Goal: Task Accomplishment & Management: Use online tool/utility

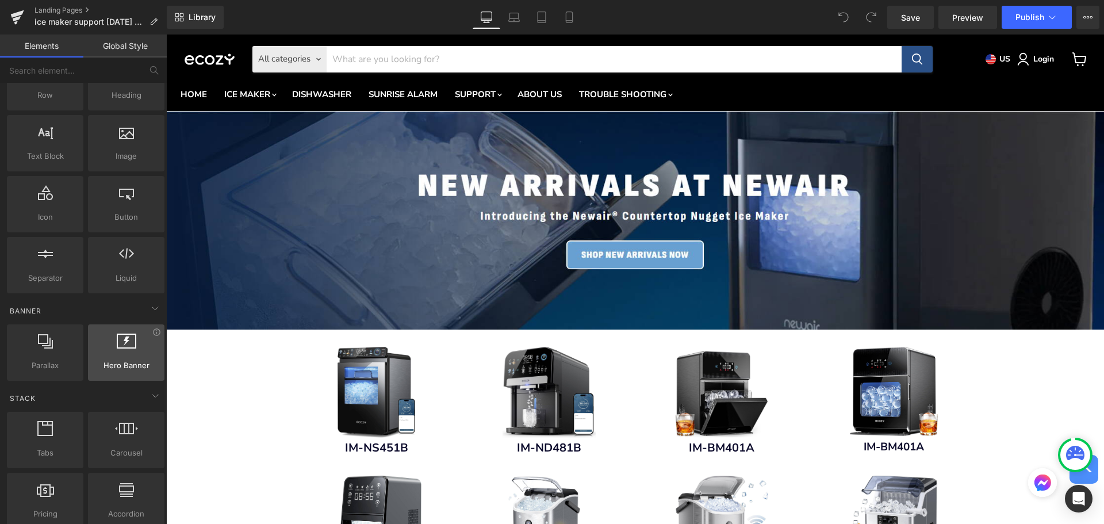
scroll to position [115, 0]
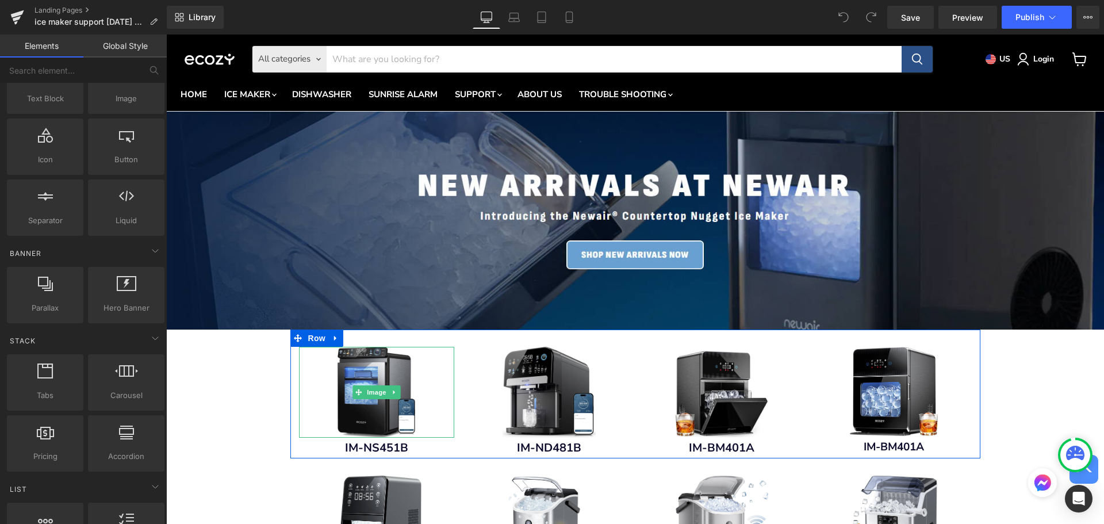
click at [323, 422] on div "Main content" at bounding box center [376, 392] width 155 height 91
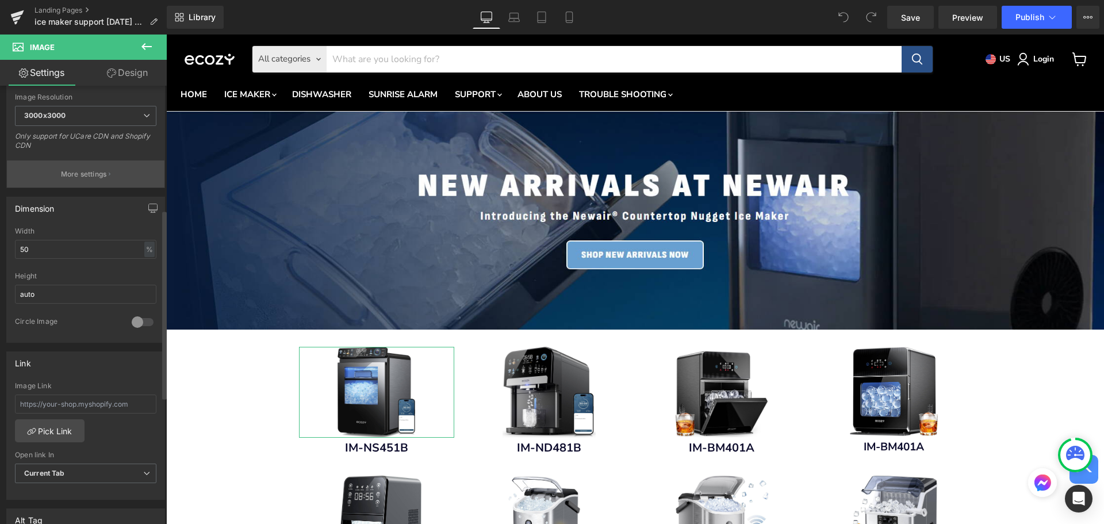
scroll to position [288, 0]
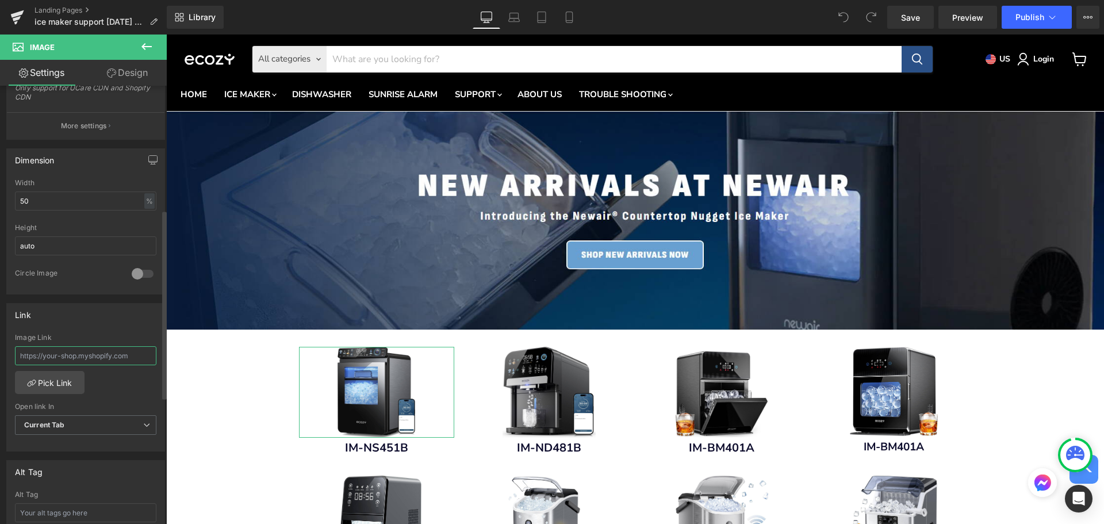
click at [116, 358] on input "text" at bounding box center [85, 355] width 141 height 19
click at [140, 361] on input "text" at bounding box center [85, 355] width 141 height 19
click at [70, 383] on link "Pick Link" at bounding box center [50, 382] width 70 height 23
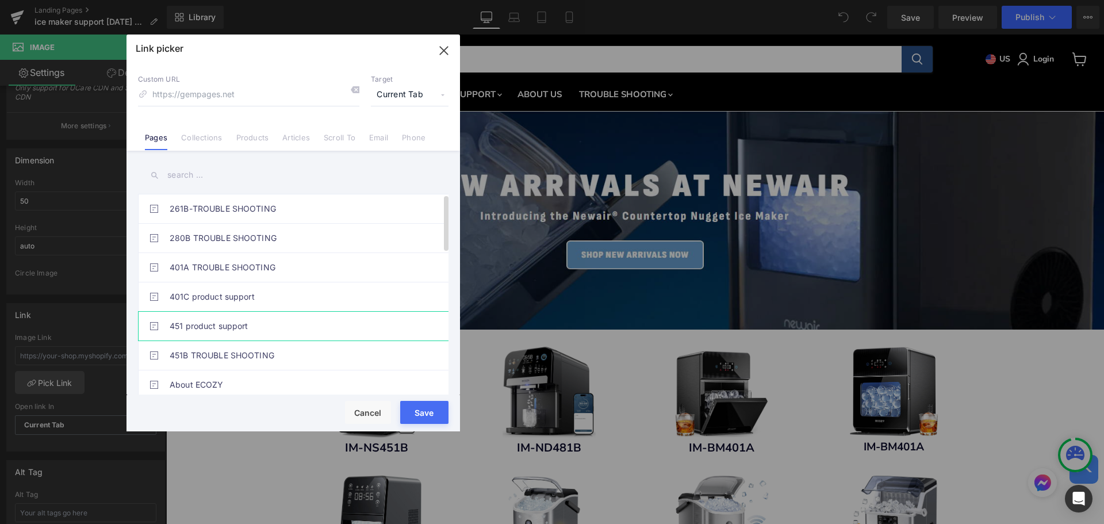
click at [259, 326] on link "451 product support" at bounding box center [296, 326] width 253 height 29
type input "/pages/451-product-support"
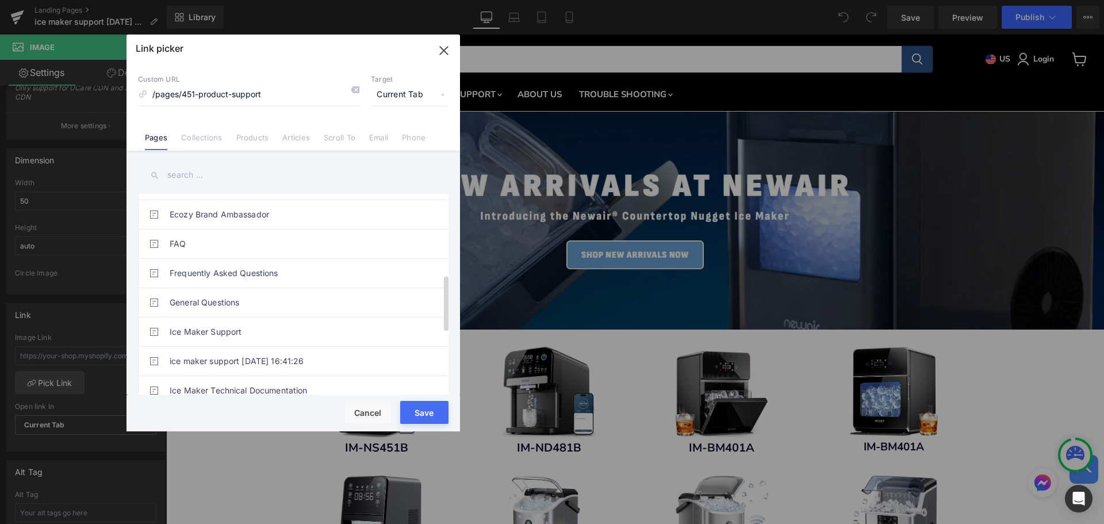
scroll to position [508, 0]
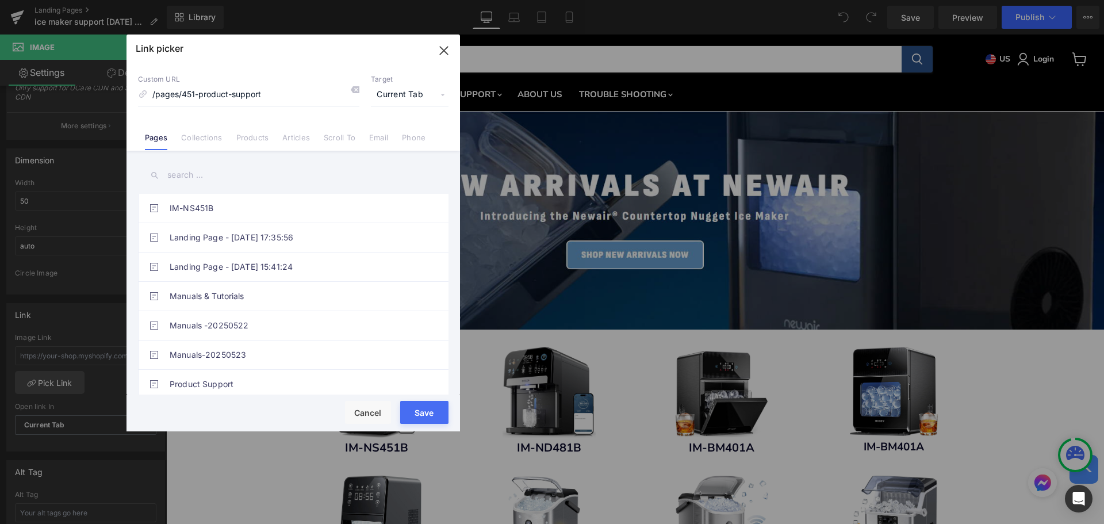
click at [418, 411] on button "Save" at bounding box center [424, 412] width 48 height 23
type input "/pages/451-product-support"
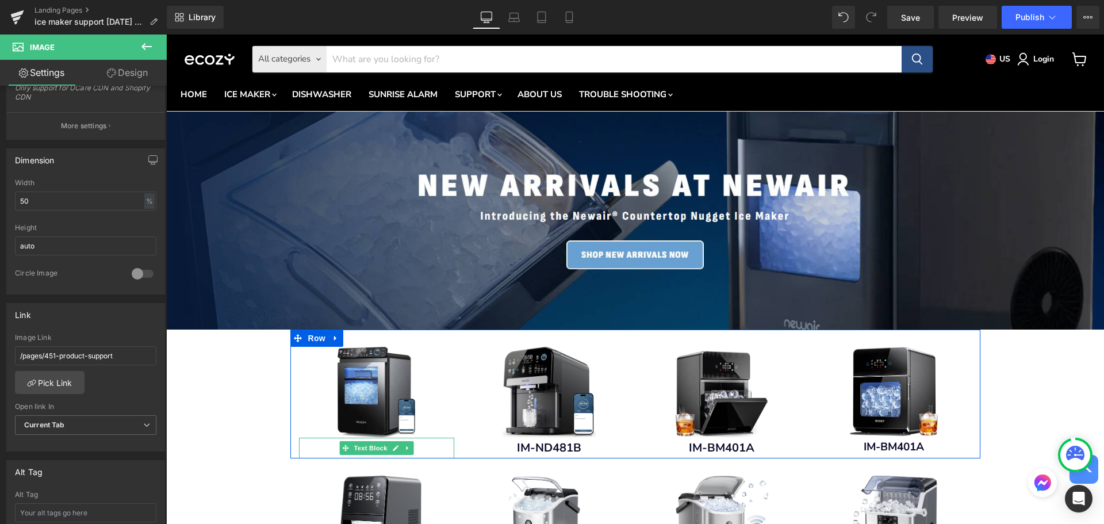
click at [322, 448] on p "IM-NS451B" at bounding box center [376, 448] width 155 height 21
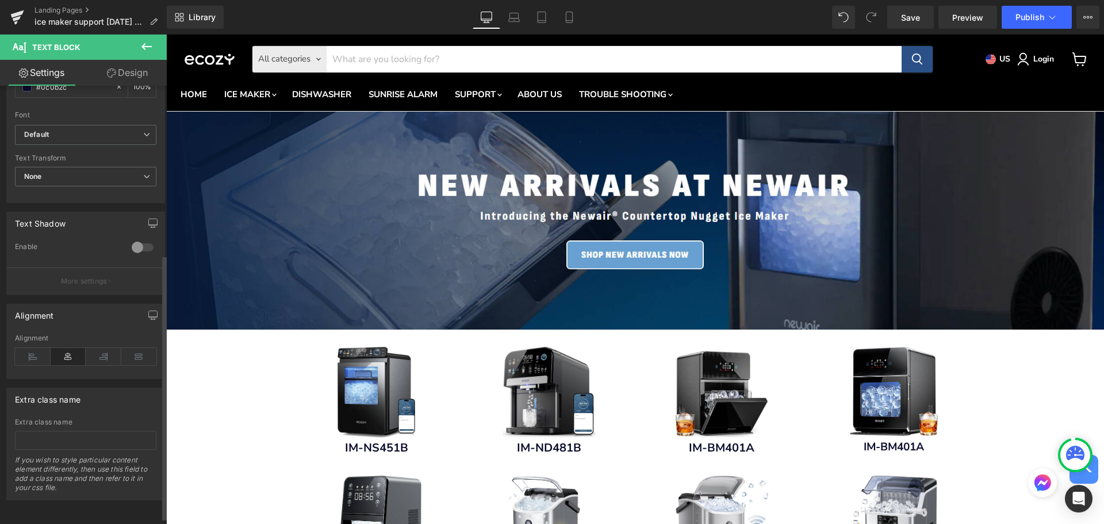
scroll to position [289, 0]
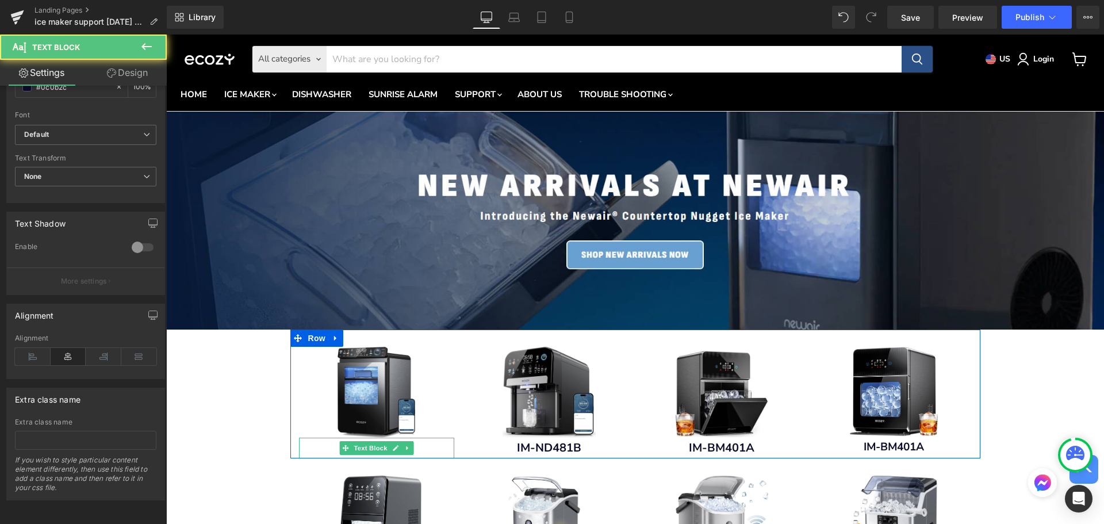
click at [422, 449] on p "IM-NS451B" at bounding box center [376, 448] width 155 height 21
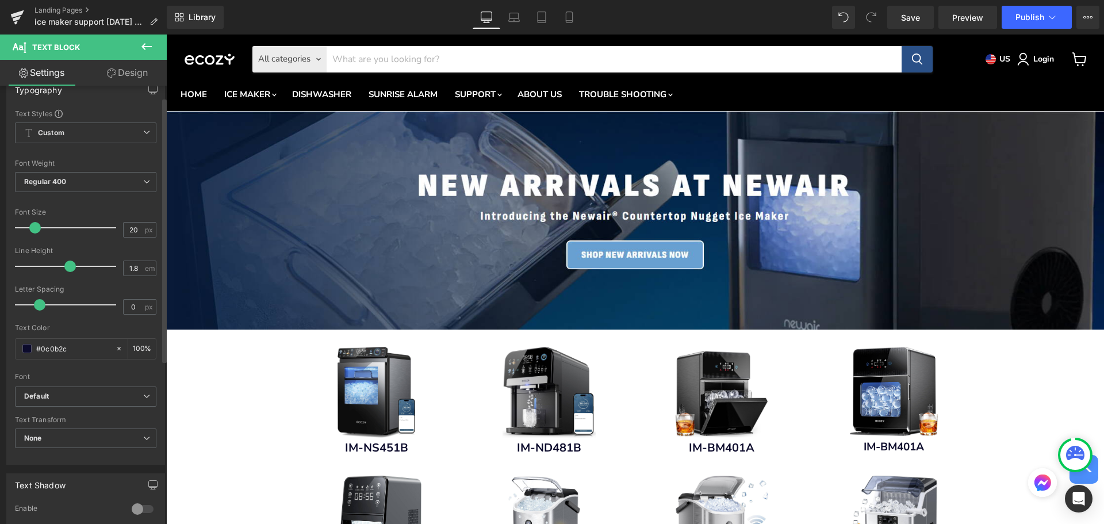
scroll to position [0, 0]
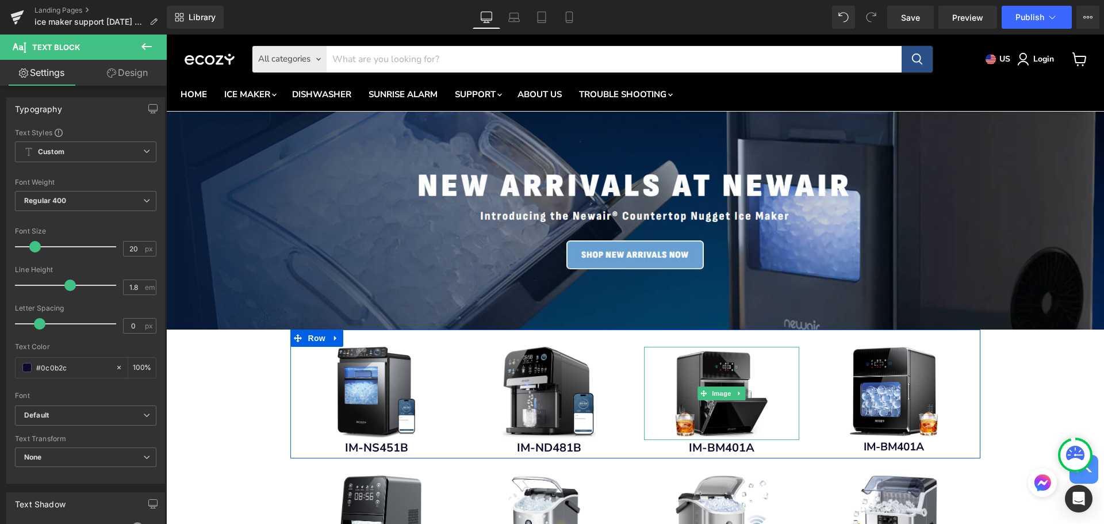
click at [652, 370] on div "Main content" at bounding box center [721, 393] width 155 height 93
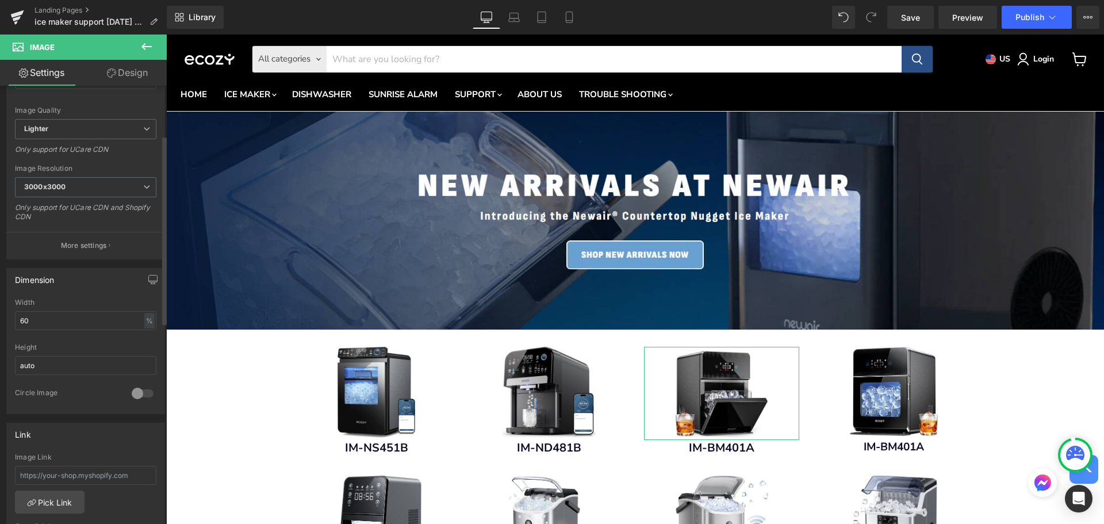
scroll to position [230, 0]
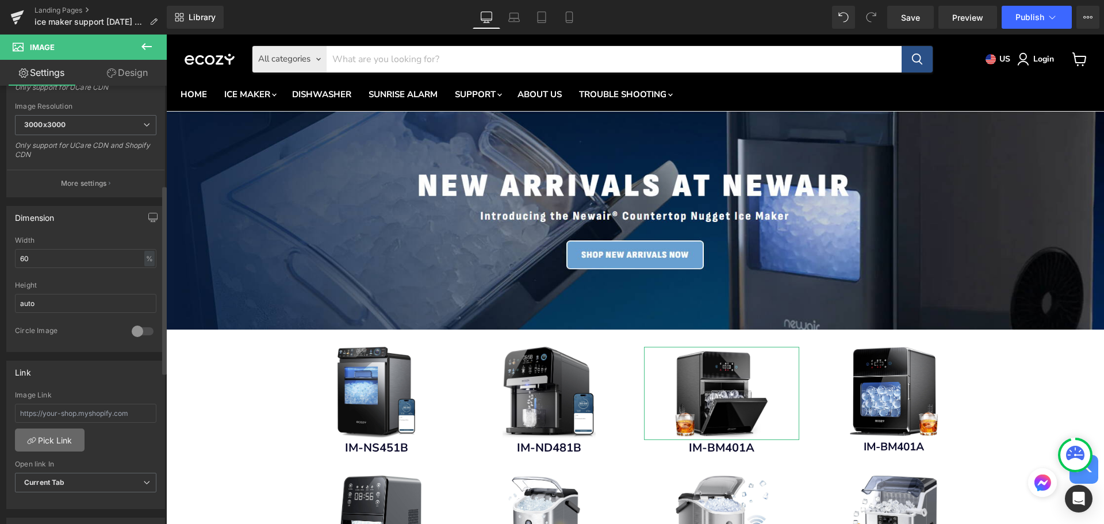
click at [75, 435] on link "Pick Link" at bounding box center [50, 439] width 70 height 23
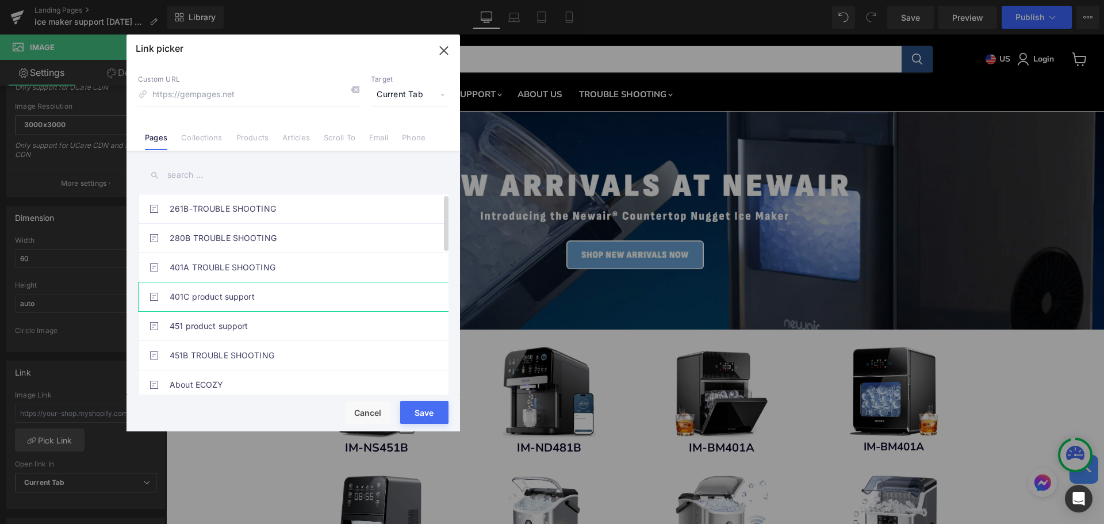
click at [296, 299] on link "401C product support" at bounding box center [296, 296] width 253 height 29
type input "/pages/401c-product-support"
click at [419, 416] on button "Save" at bounding box center [424, 412] width 48 height 23
type input "/pages/401c-product-support"
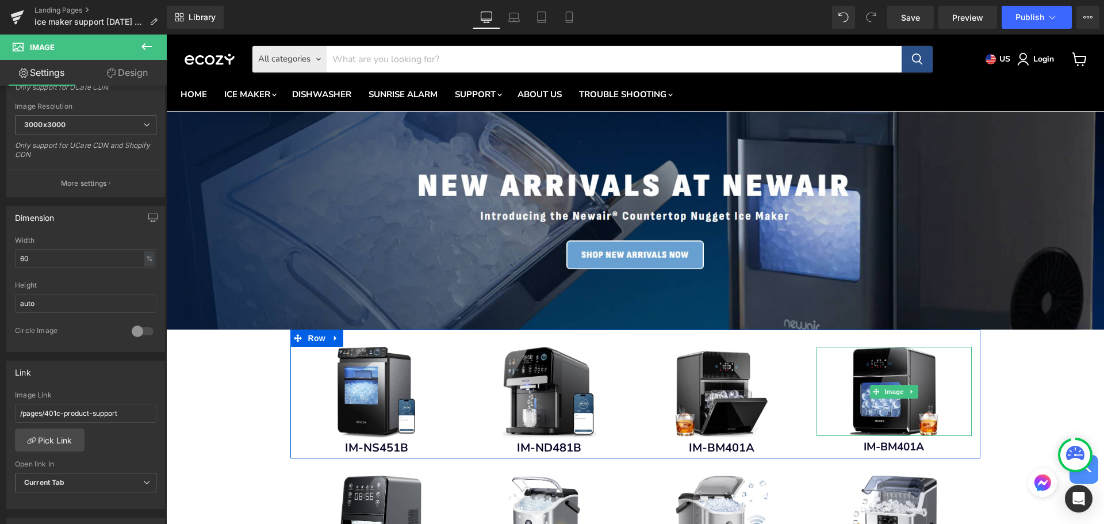
click at [835, 408] on div "Main content" at bounding box center [894, 391] width 155 height 89
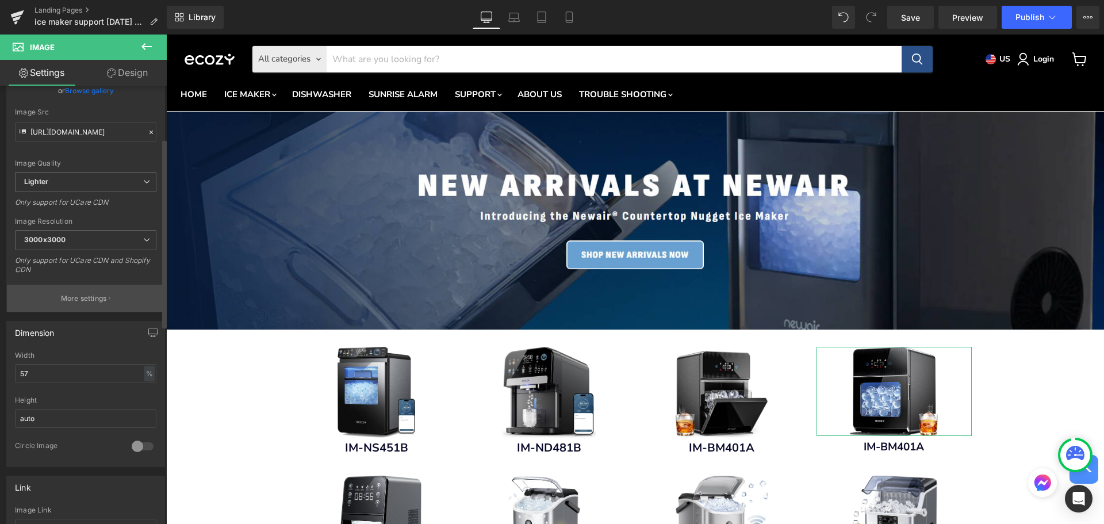
scroll to position [173, 0]
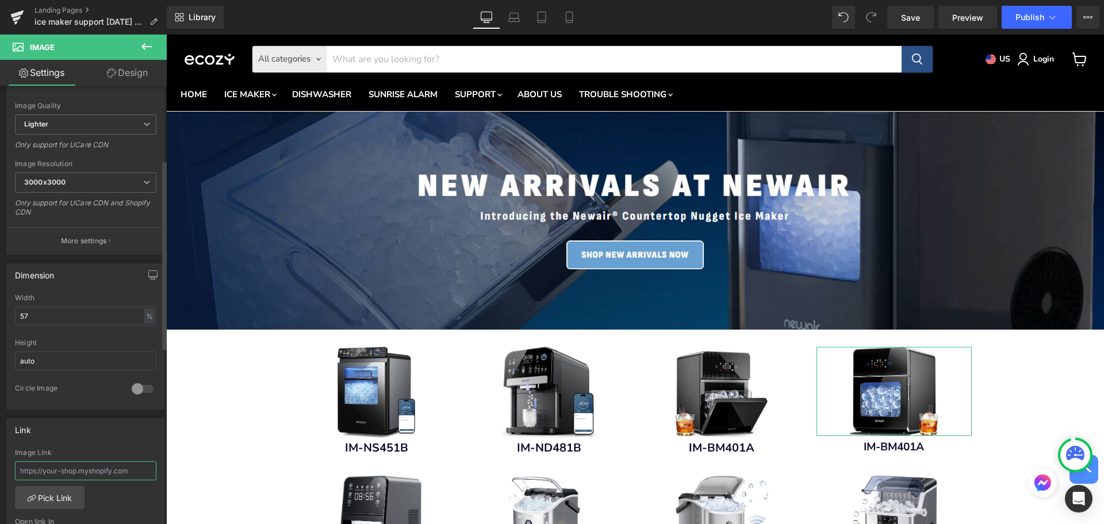
click at [109, 469] on input "text" at bounding box center [85, 470] width 141 height 19
click at [64, 492] on link "Pick Link" at bounding box center [50, 497] width 70 height 23
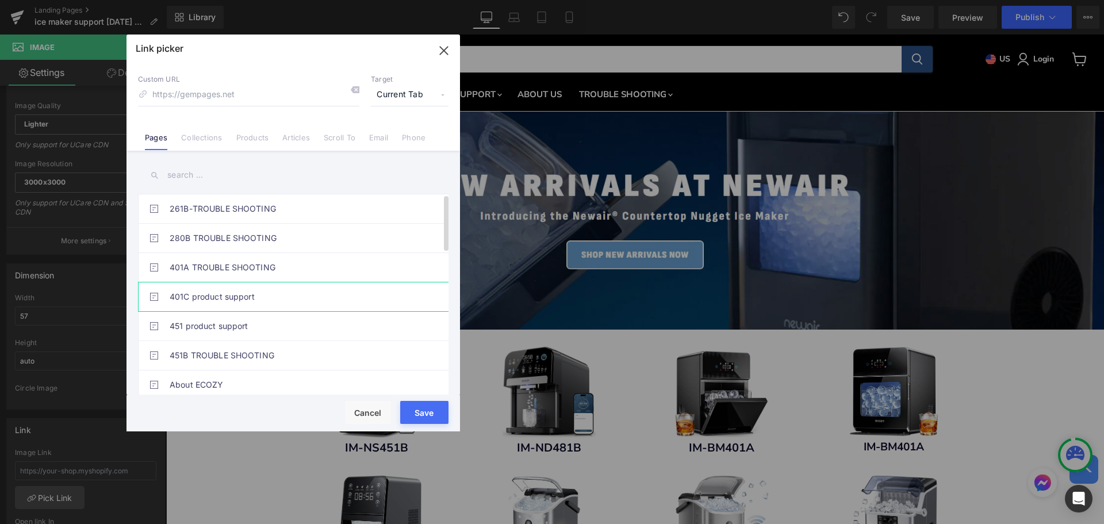
click at [244, 297] on link "401C product support" at bounding box center [296, 296] width 253 height 29
type input "/pages/401c-product-support"
click at [432, 417] on button "Save" at bounding box center [424, 412] width 48 height 23
type input "/pages/401c-product-support"
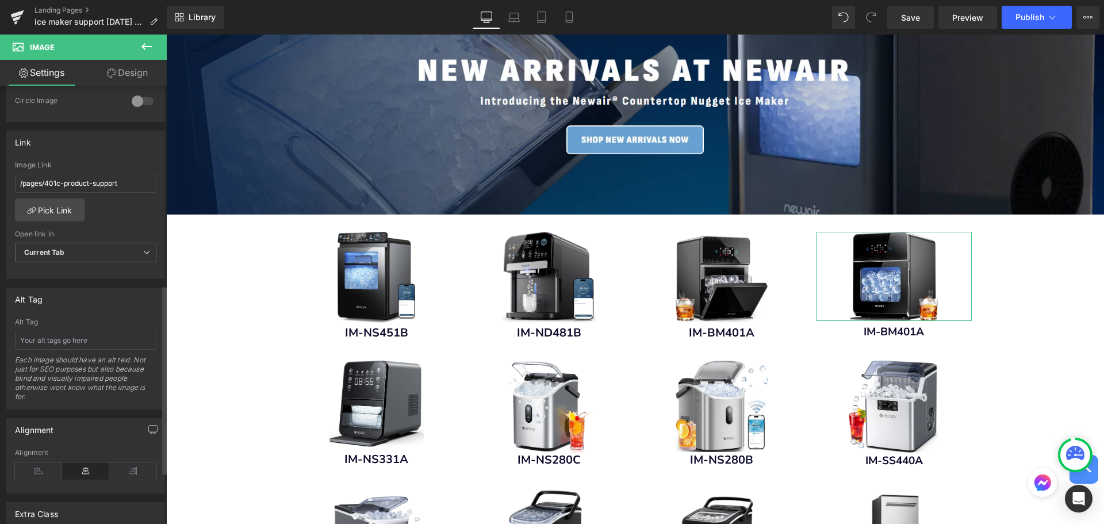
scroll to position [583, 0]
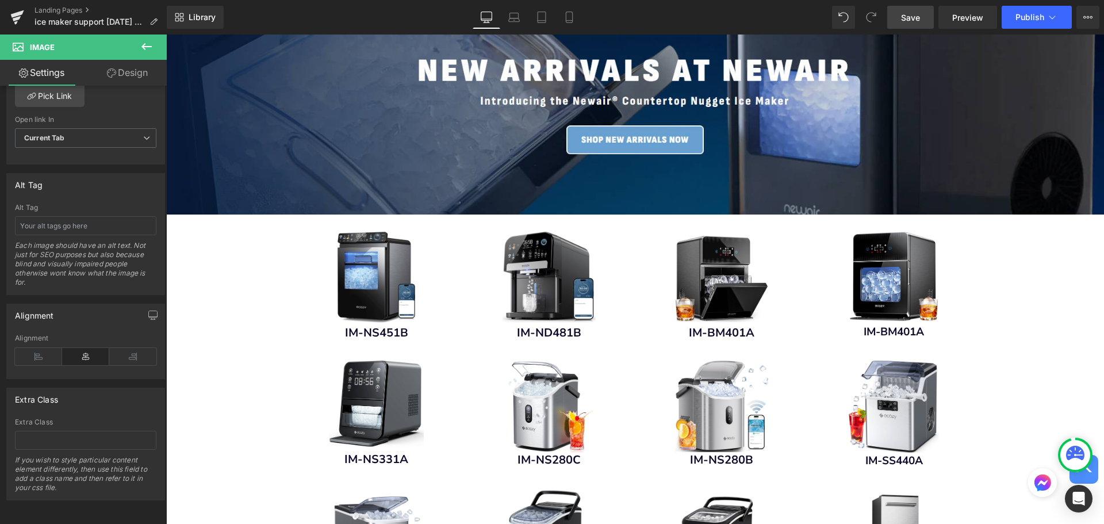
click at [911, 20] on span "Save" at bounding box center [910, 18] width 19 height 12
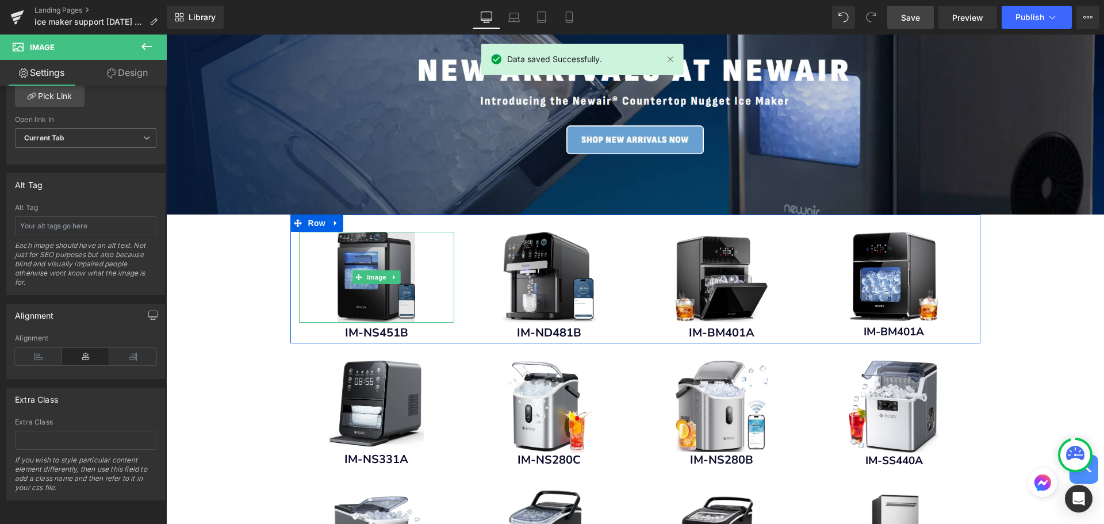
click at [378, 267] on img "Main content" at bounding box center [377, 277] width 78 height 91
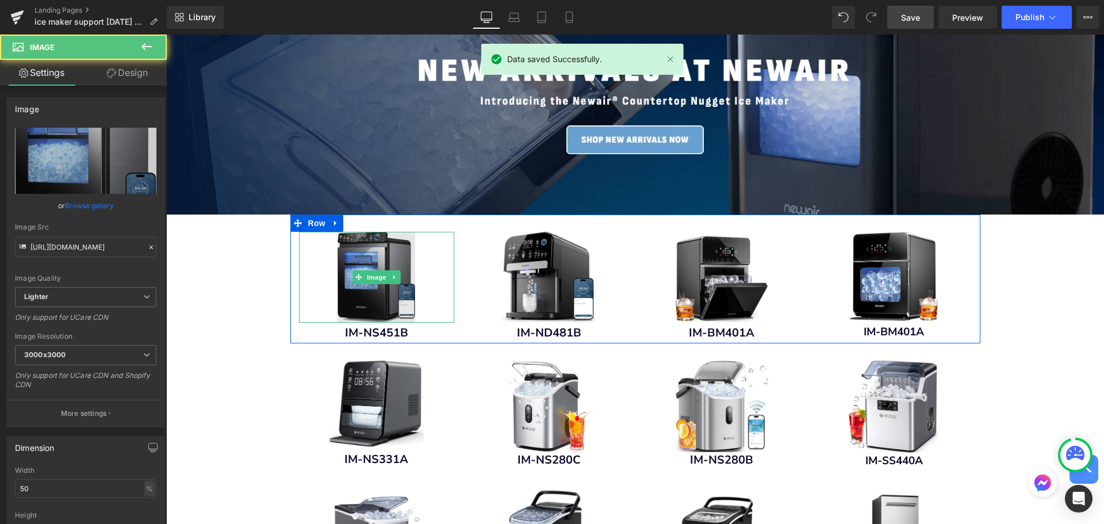
click at [381, 259] on img "Main content" at bounding box center [377, 277] width 78 height 91
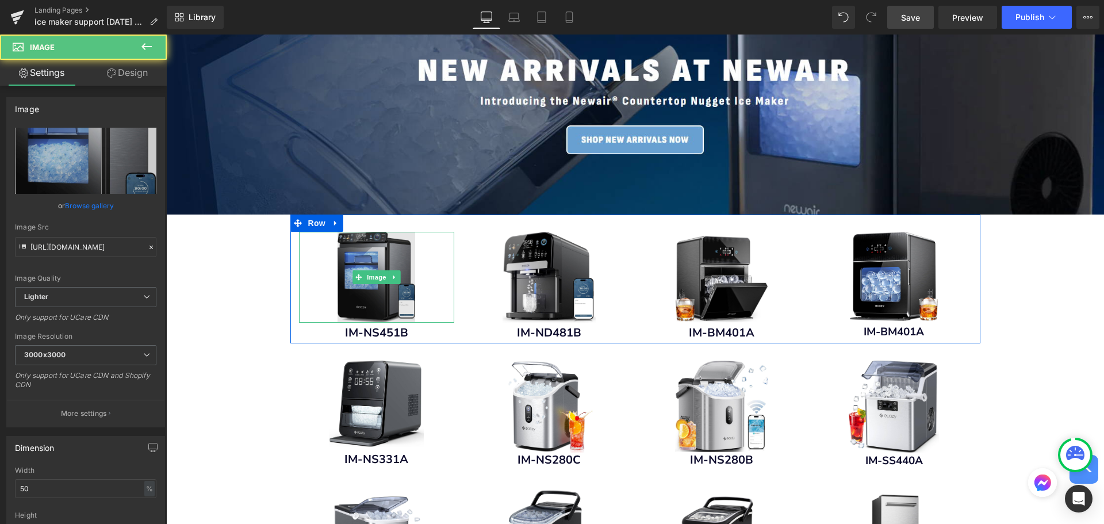
click at [348, 261] on img "Main content" at bounding box center [377, 277] width 78 height 91
click at [363, 256] on img "Main content" at bounding box center [377, 277] width 78 height 91
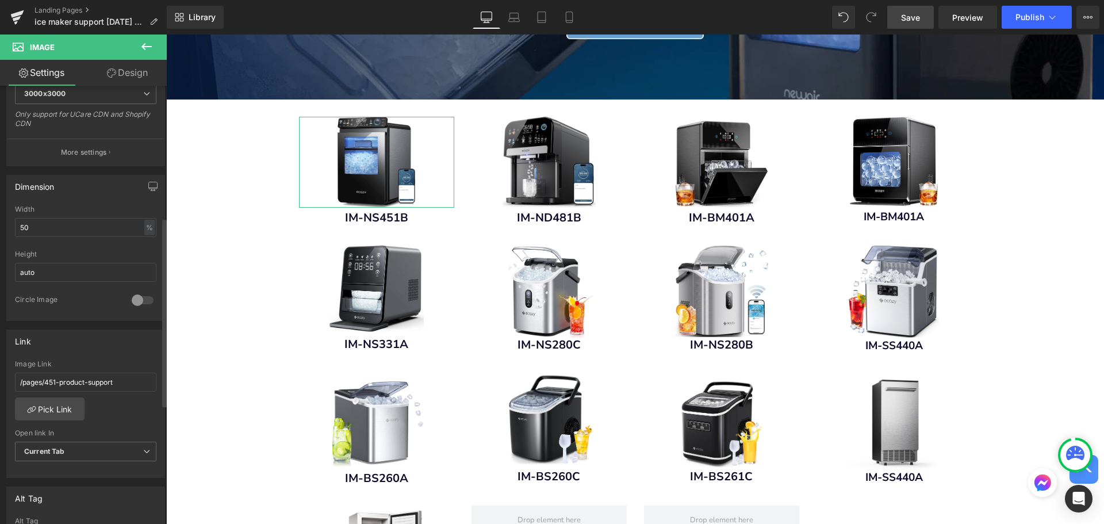
scroll to position [345, 0]
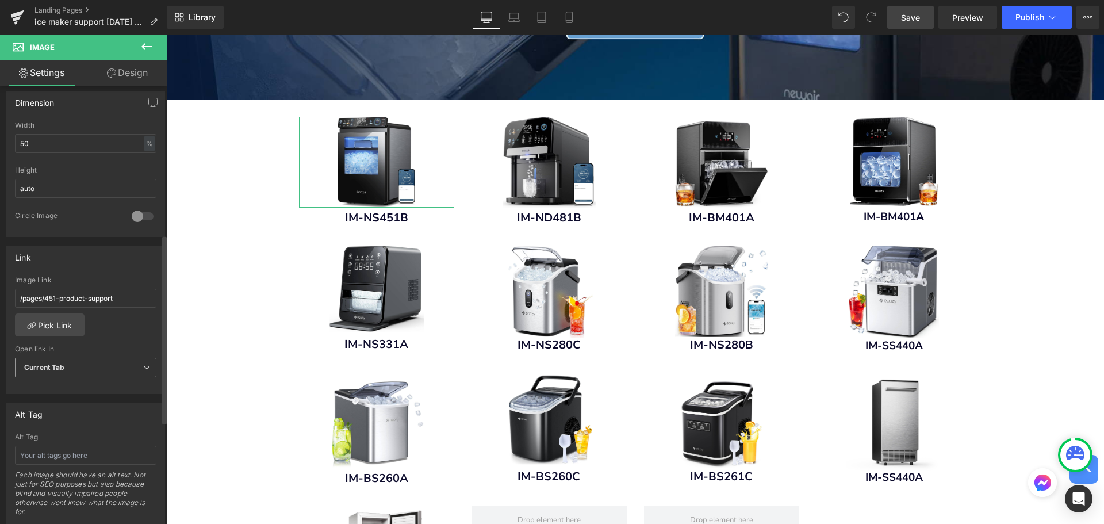
click at [136, 368] on span "Current Tab" at bounding box center [85, 368] width 141 height 20
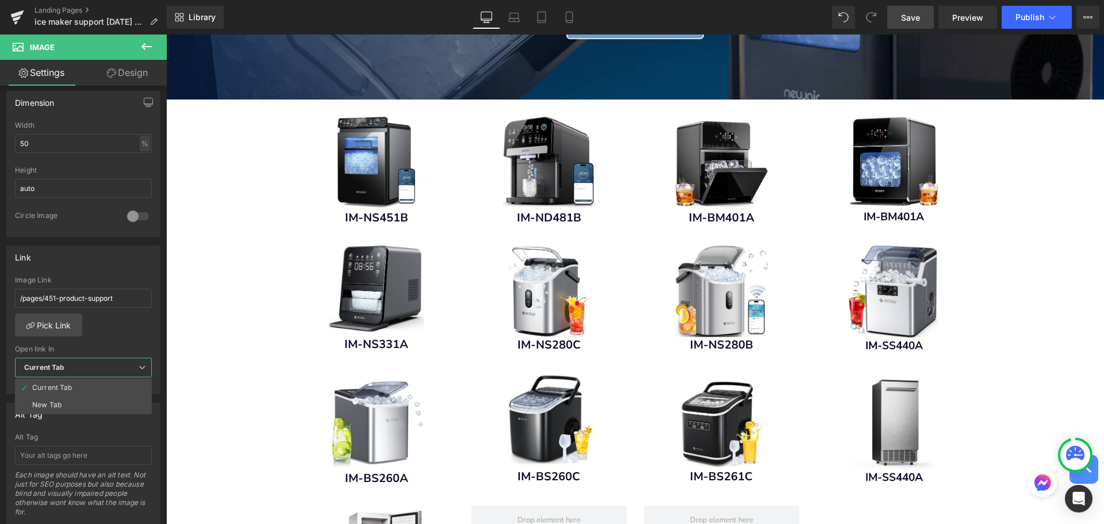
click at [198, 343] on body "Skip to content Menu All categories ------ DISHWASHER ICE MAKER SUNRISE ALARM A…" at bounding box center [635, 416] width 938 height 1225
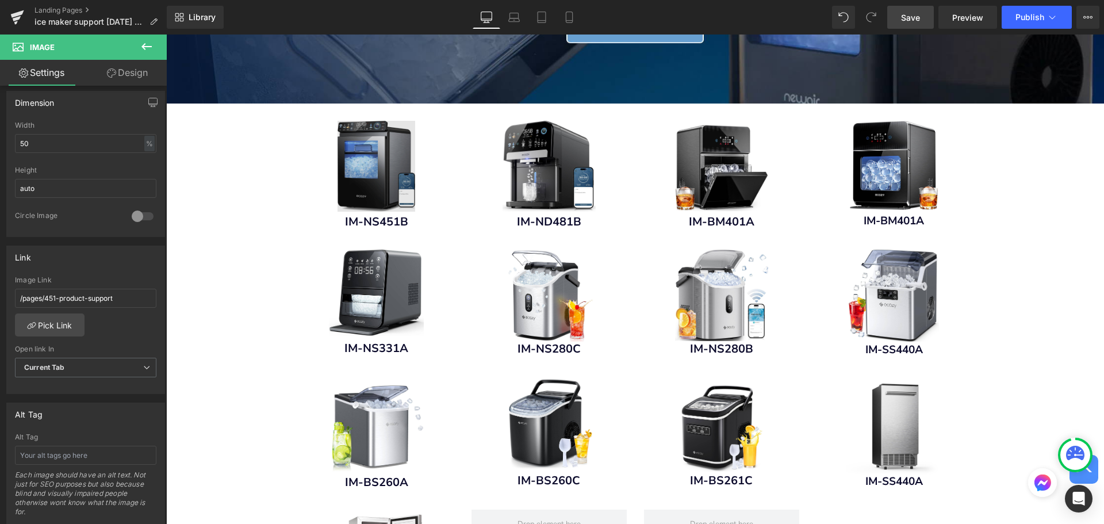
scroll to position [58, 0]
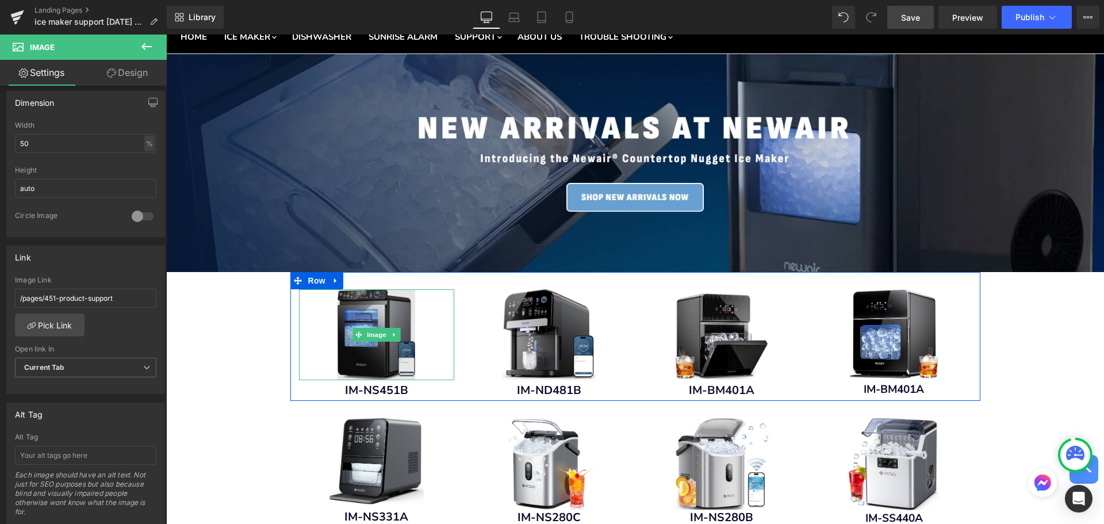
click at [370, 328] on div "Image" at bounding box center [376, 334] width 155 height 91
click at [355, 344] on img "Main content" at bounding box center [377, 334] width 78 height 91
click at [358, 354] on img "Main content" at bounding box center [377, 334] width 78 height 91
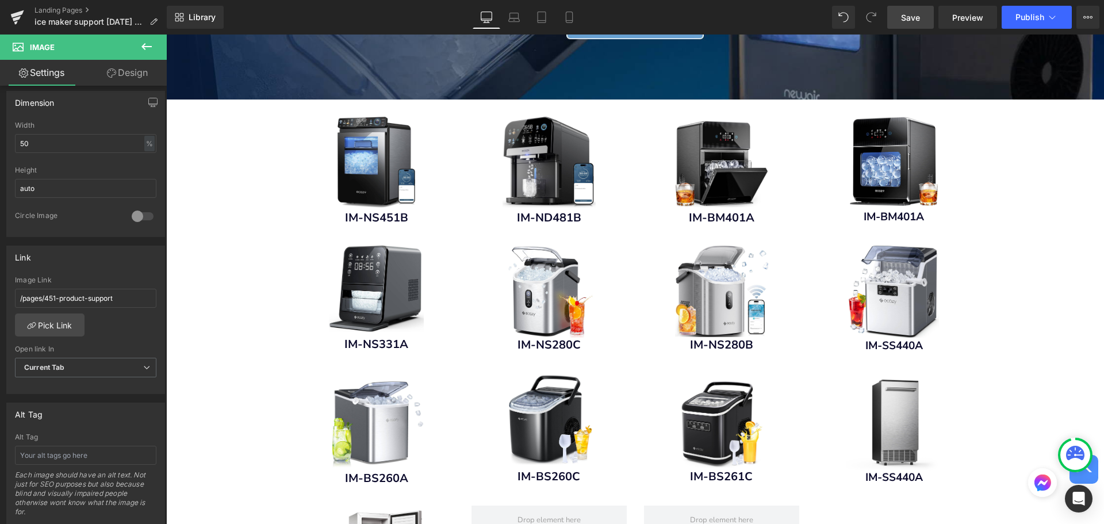
scroll to position [0, 0]
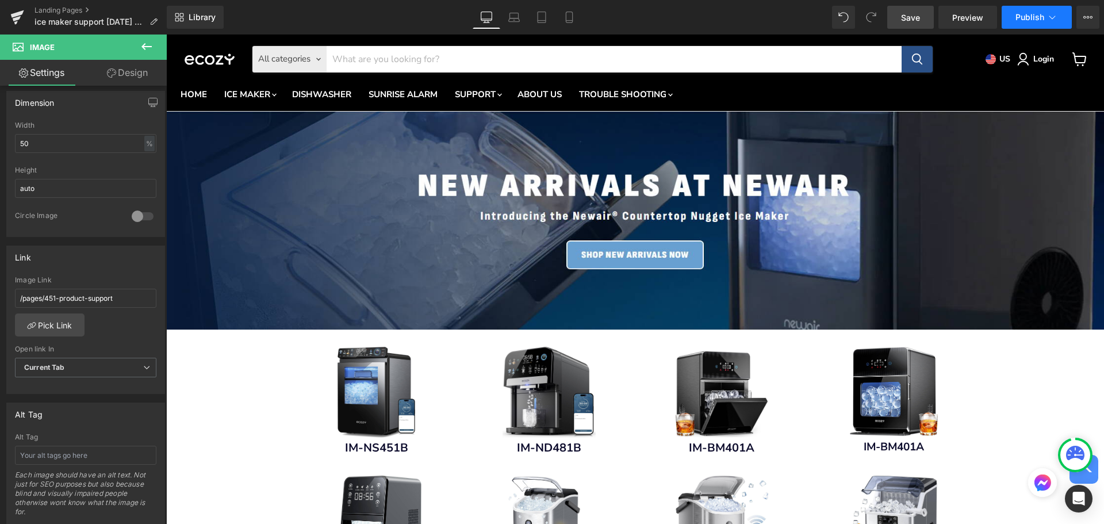
click at [1047, 17] on icon at bounding box center [1053, 18] width 12 height 12
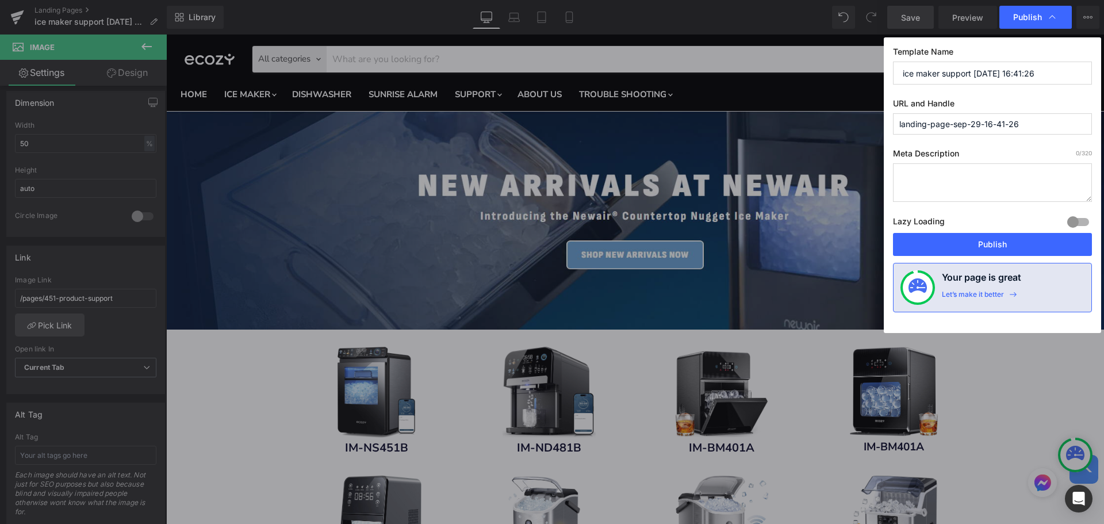
drag, startPoint x: 1024, startPoint y: 125, endPoint x: 853, endPoint y: 128, distance: 170.2
click at [853, 128] on div "Publish Template Name ice maker support [DATE] 16:41:26 URL and Handle landing-…" at bounding box center [552, 262] width 1104 height 524
click at [1045, 151] on label "Meta Description 0 /320" at bounding box center [992, 155] width 199 height 15
click at [910, 127] on input "icemakersupsupport" at bounding box center [992, 123] width 199 height 21
click at [937, 128] on input "ice-makersupsupport" at bounding box center [992, 123] width 199 height 21
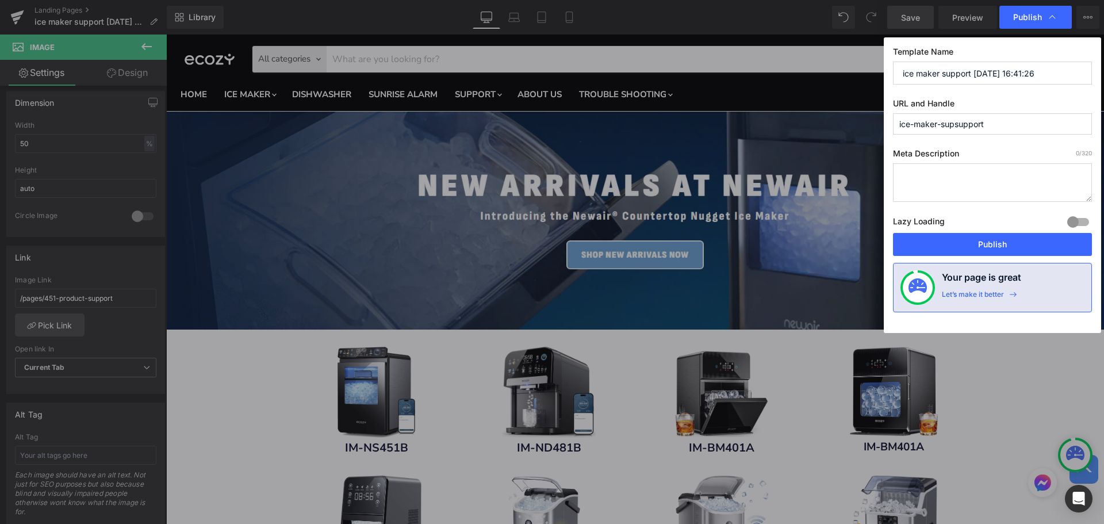
click at [954, 125] on input "ice-maker-supsupport" at bounding box center [992, 123] width 199 height 21
click at [997, 155] on label "Meta Description 0 /320" at bounding box center [992, 155] width 199 height 15
click at [1018, 124] on input "ice-maker-support" at bounding box center [992, 123] width 199 height 21
click at [938, 122] on input "ice-maker-support" at bounding box center [992, 123] width 199 height 21
type input "ice-makers-support"
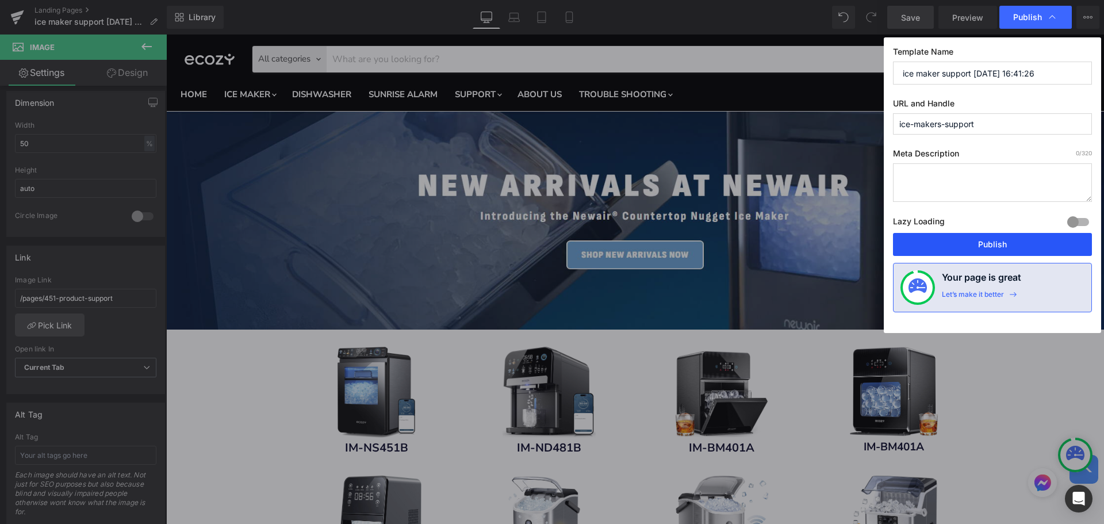
click at [1041, 246] on button "Publish" at bounding box center [992, 244] width 199 height 23
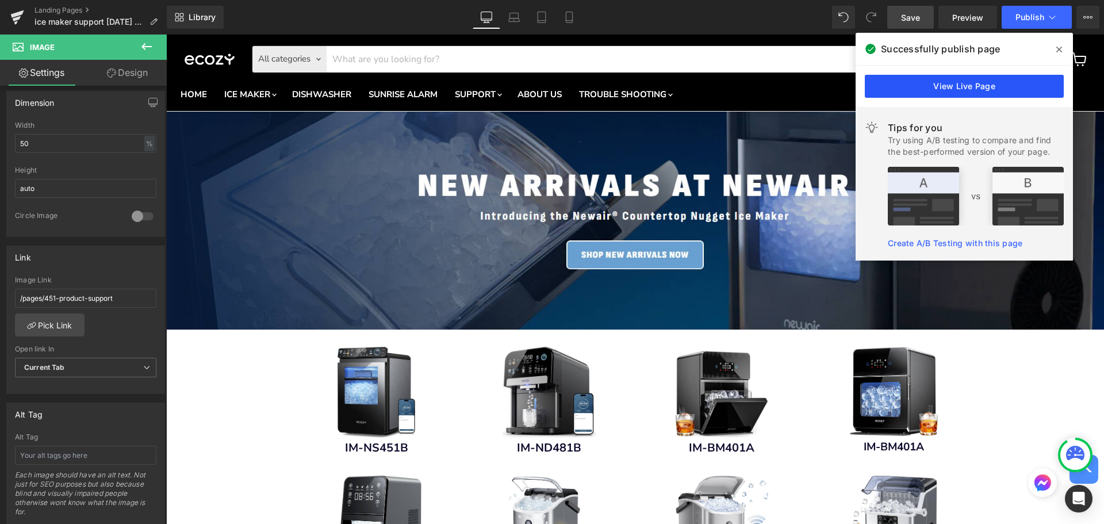
click at [965, 83] on link "View Live Page" at bounding box center [964, 86] width 199 height 23
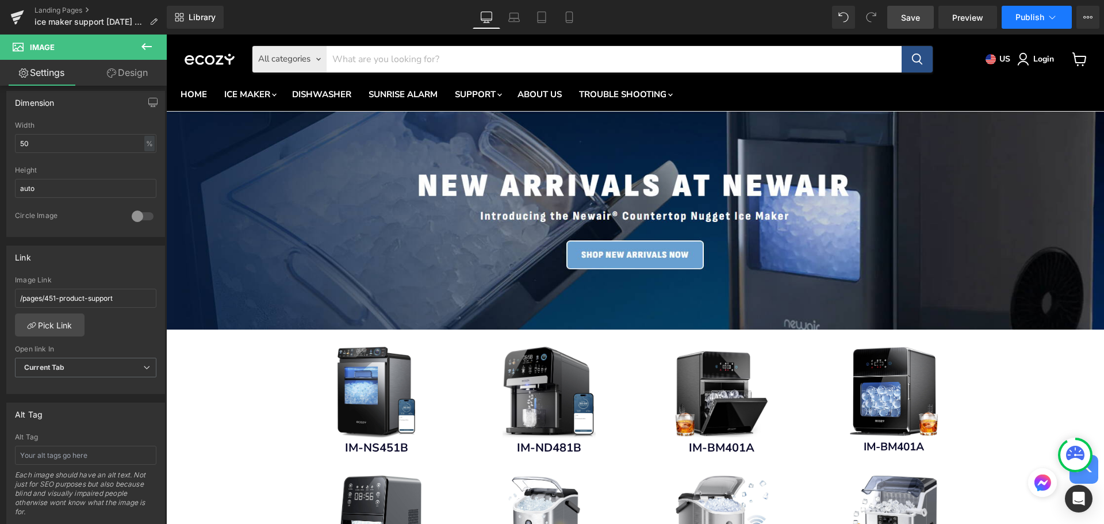
click at [1063, 13] on button "Publish" at bounding box center [1037, 17] width 70 height 23
click at [975, 22] on span "Preview" at bounding box center [967, 18] width 31 height 12
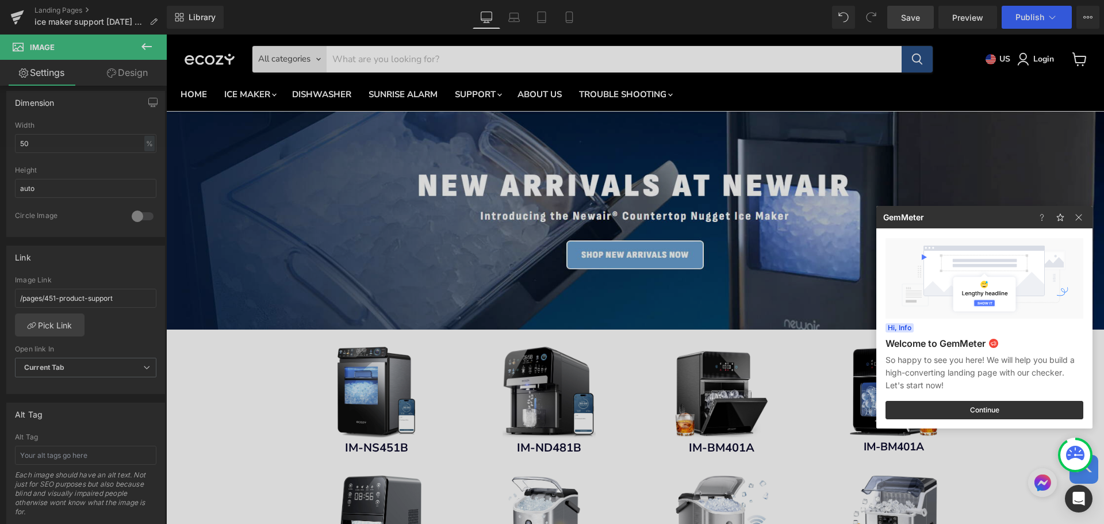
click at [240, 379] on div at bounding box center [552, 262] width 1104 height 524
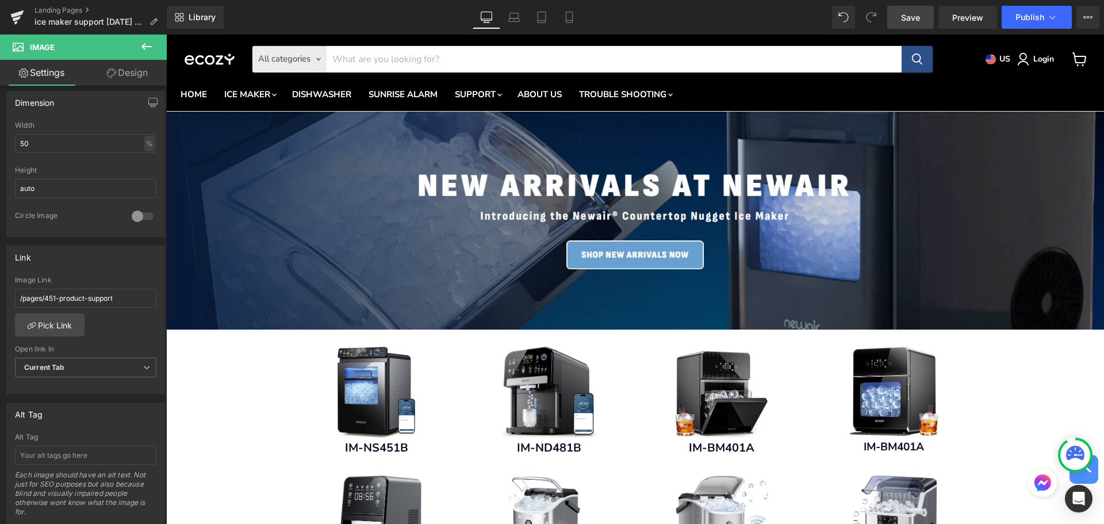
click at [113, 49] on span "Image" at bounding box center [69, 47] width 115 height 25
click at [185, 25] on link "Library" at bounding box center [195, 17] width 57 height 23
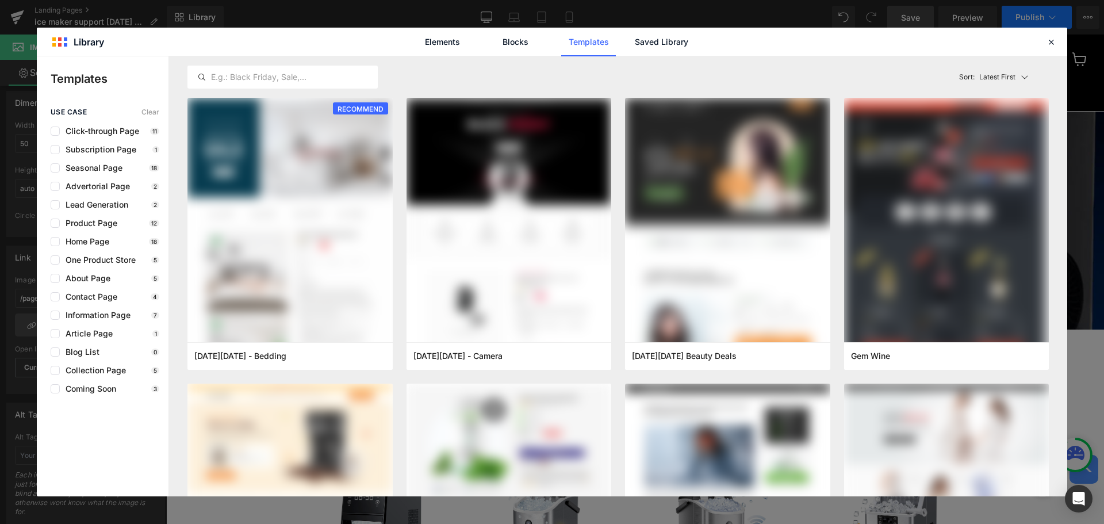
drag, startPoint x: 1047, startPoint y: 40, endPoint x: 1059, endPoint y: 25, distance: 18.8
click at [1048, 38] on icon at bounding box center [1051, 42] width 10 height 10
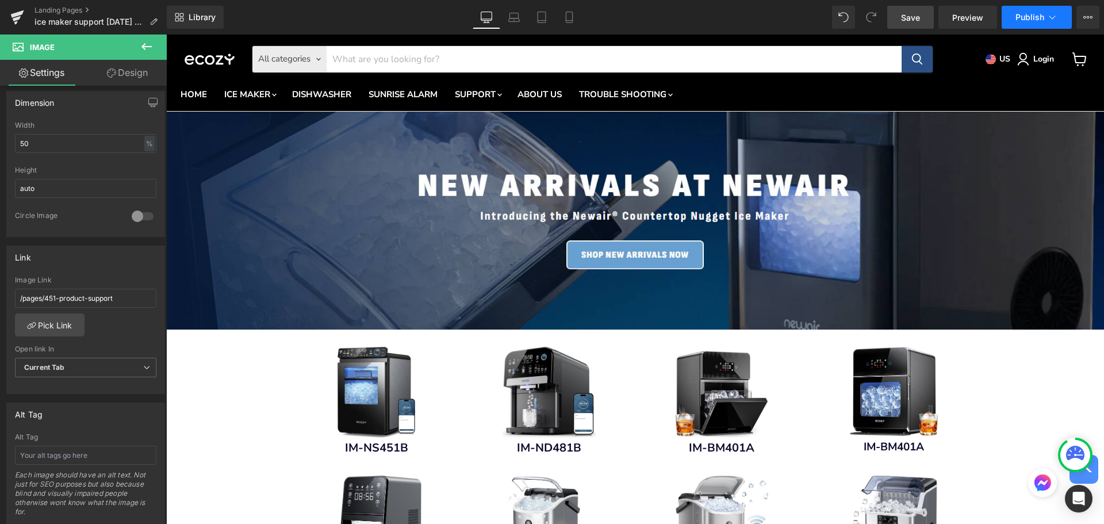
click at [1054, 17] on icon at bounding box center [1052, 17] width 6 height 3
click at [1091, 26] on button "View Live Page View with current Template Save Template to Library Schedule Pub…" at bounding box center [1087, 17] width 23 height 23
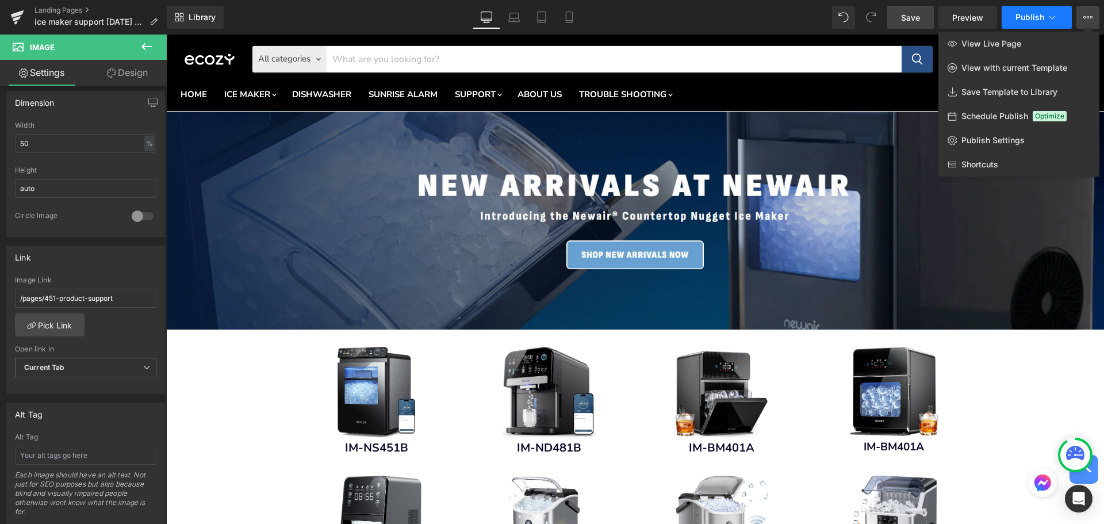
click at [1049, 18] on icon at bounding box center [1053, 18] width 12 height 12
click at [236, 406] on div at bounding box center [635, 279] width 938 height 489
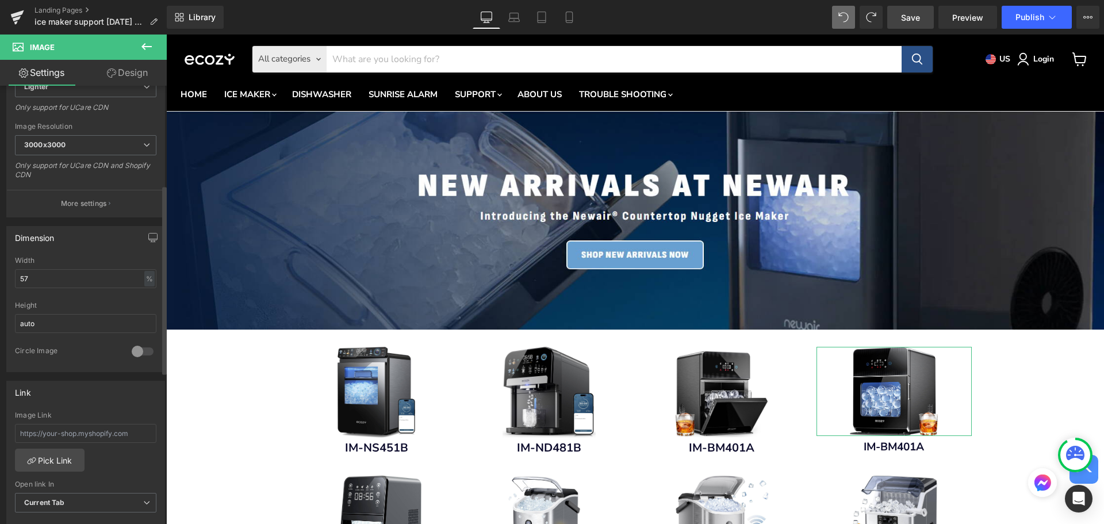
scroll to position [230, 0]
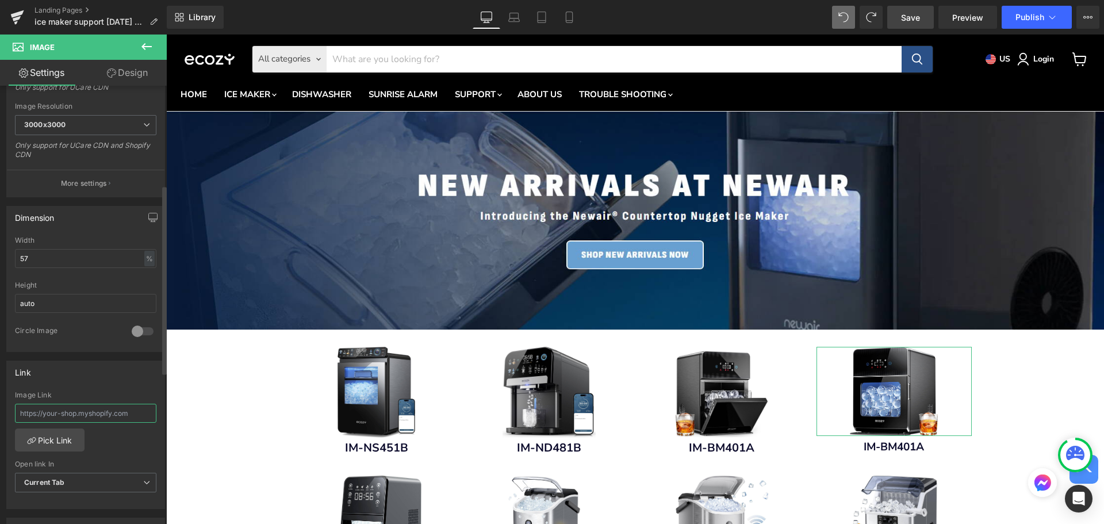
click at [75, 415] on input "text" at bounding box center [85, 413] width 141 height 19
click at [54, 437] on link "Pick Link" at bounding box center [50, 439] width 70 height 23
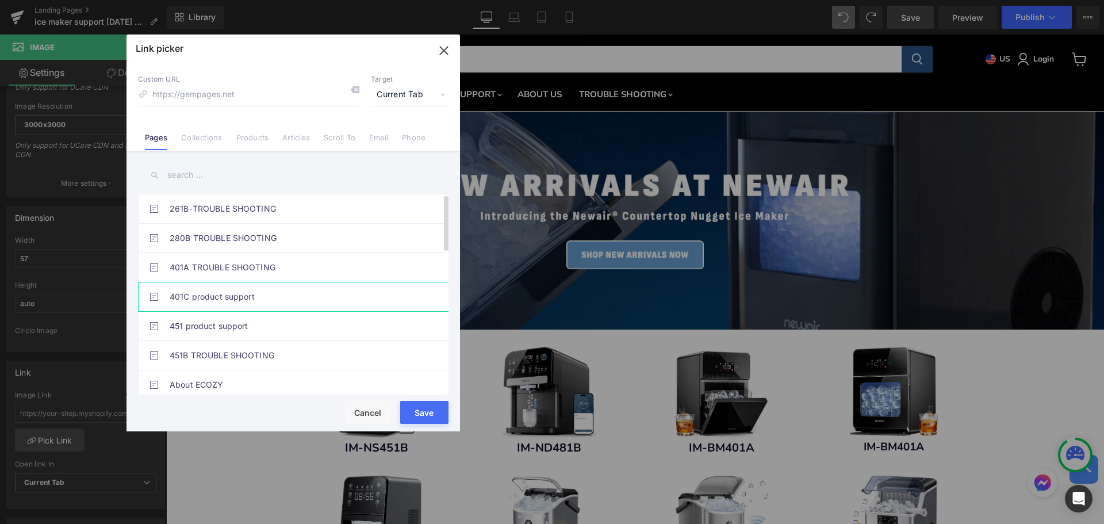
click at [289, 298] on link "401C product support" at bounding box center [296, 296] width 253 height 29
type input "/pages/401c-product-support"
click at [431, 418] on button "Save" at bounding box center [424, 412] width 48 height 23
type input "/pages/401c-product-support"
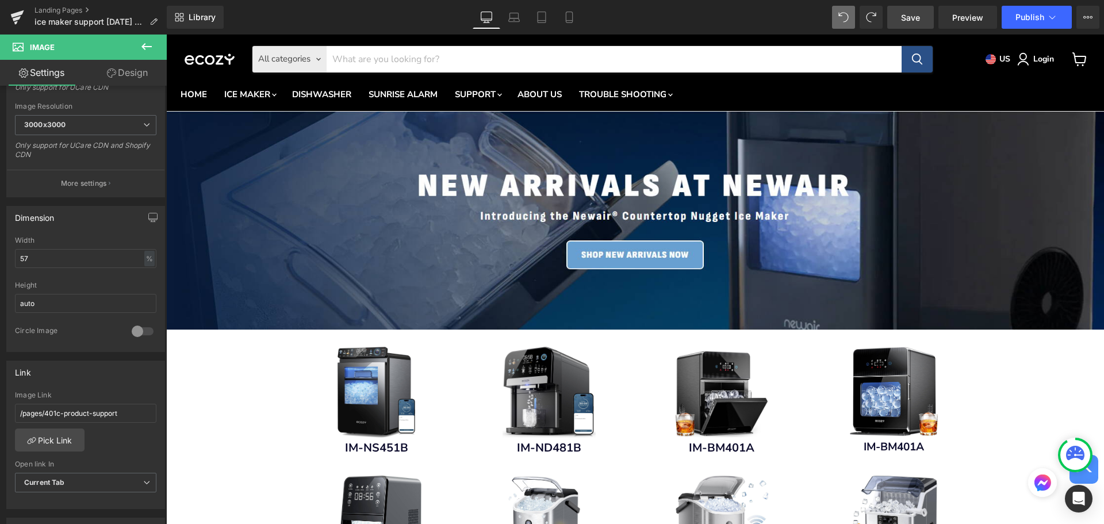
click at [914, 22] on span "Save" at bounding box center [910, 18] width 19 height 12
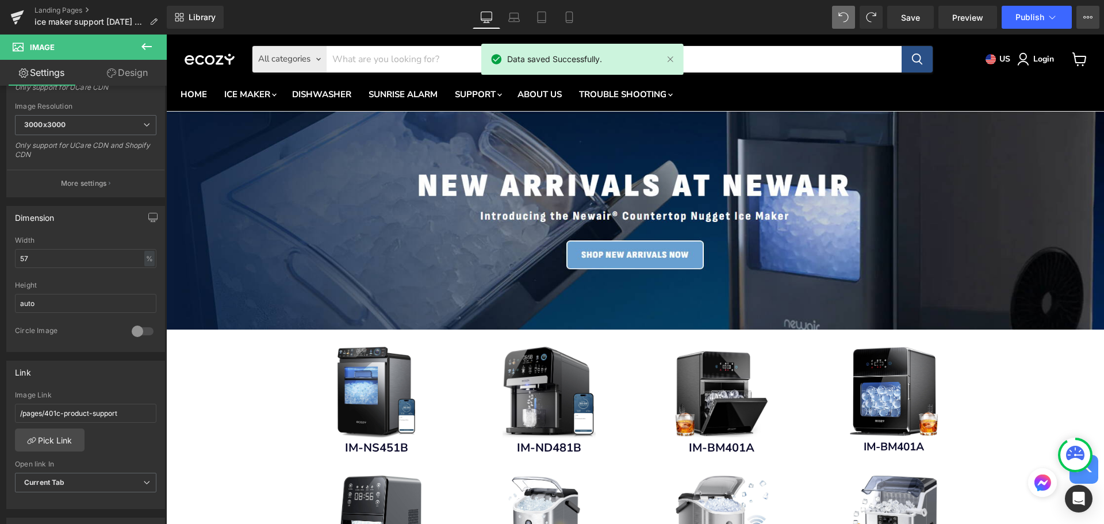
click at [1089, 20] on icon at bounding box center [1087, 17] width 9 height 9
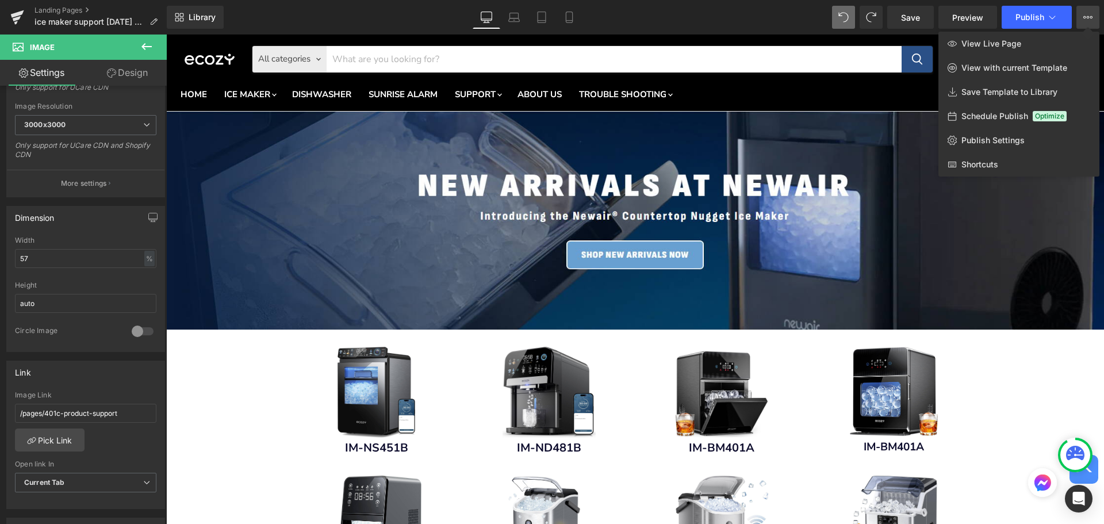
click at [251, 473] on div at bounding box center [635, 279] width 938 height 489
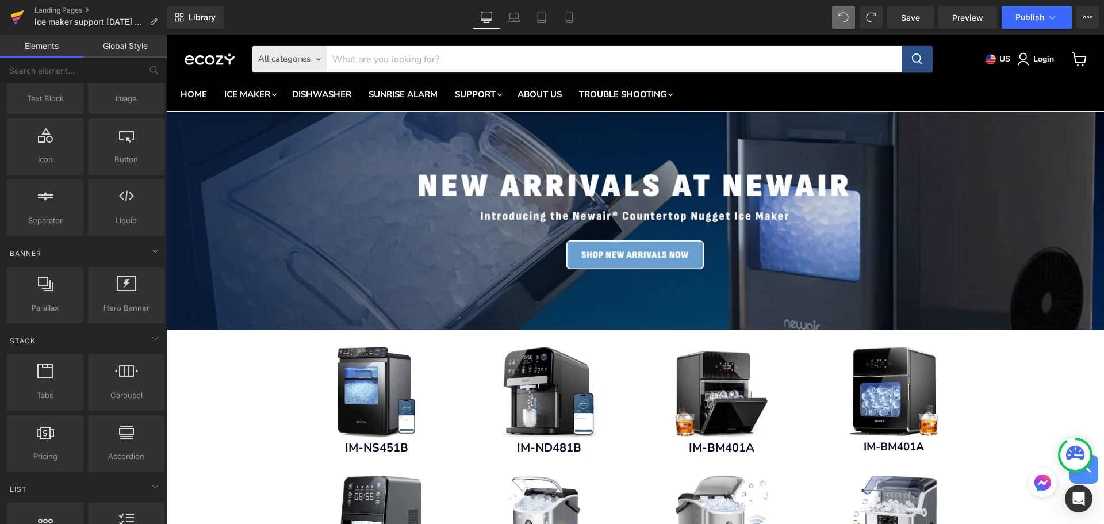
click at [17, 18] on icon at bounding box center [17, 18] width 8 height 5
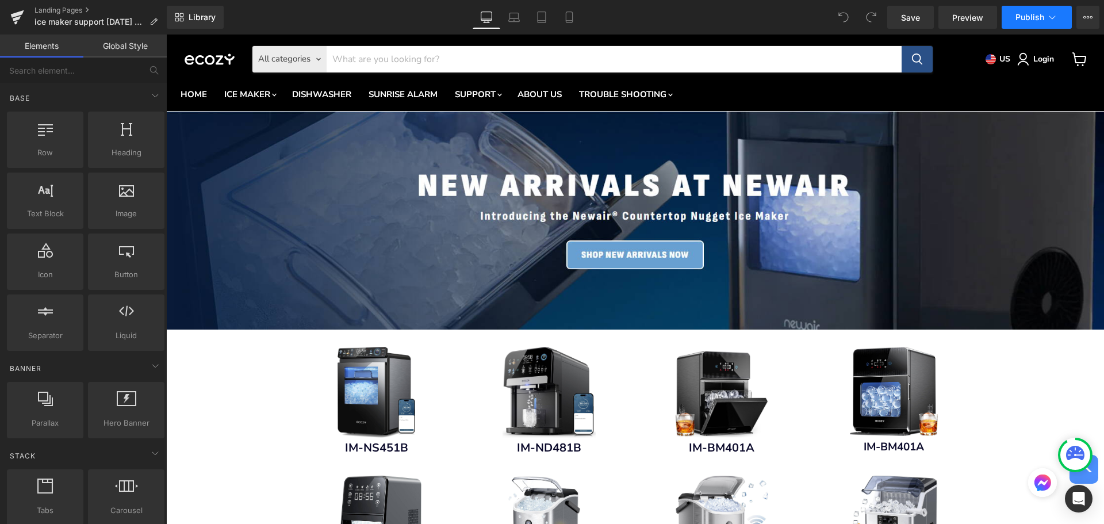
click at [1058, 17] on button "Publish" at bounding box center [1037, 17] width 70 height 23
click at [1093, 11] on button "View Live Page View with current Template Save Template to Library Schedule Pub…" at bounding box center [1087, 17] width 23 height 23
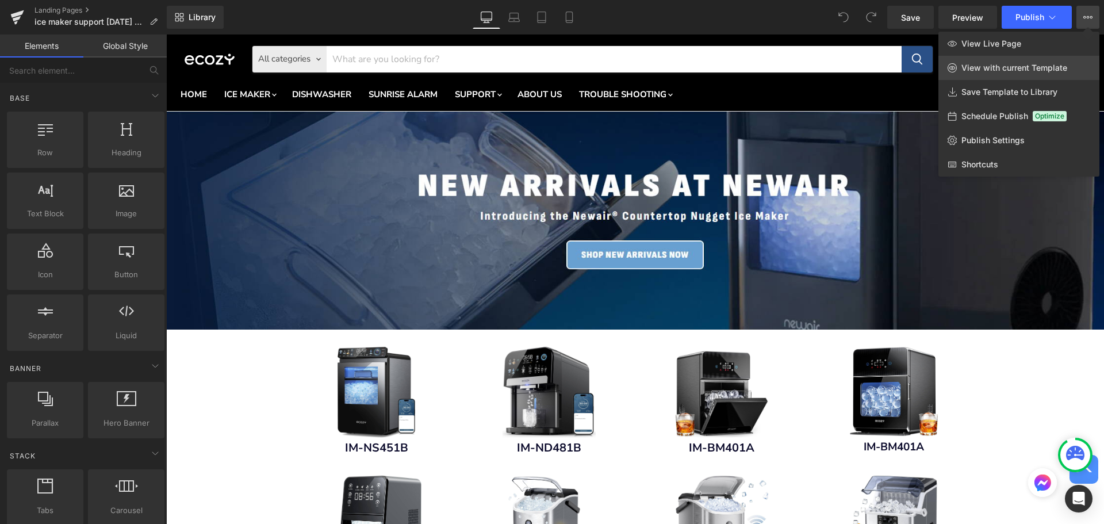
click at [1026, 70] on span "View with current Template" at bounding box center [1014, 68] width 106 height 10
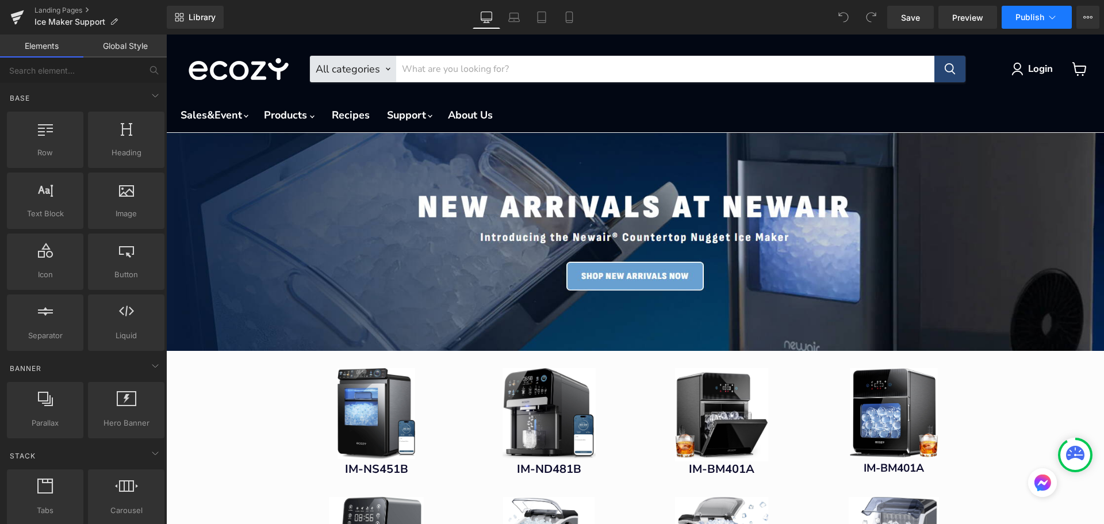
click at [1026, 18] on span "Publish" at bounding box center [1030, 17] width 29 height 9
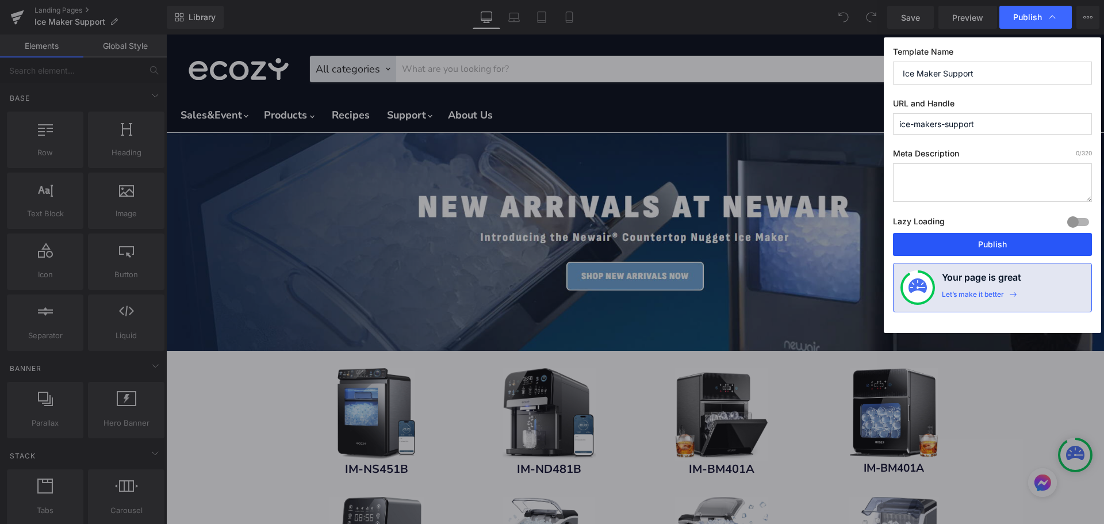
click at [1014, 244] on button "Publish" at bounding box center [992, 244] width 199 height 23
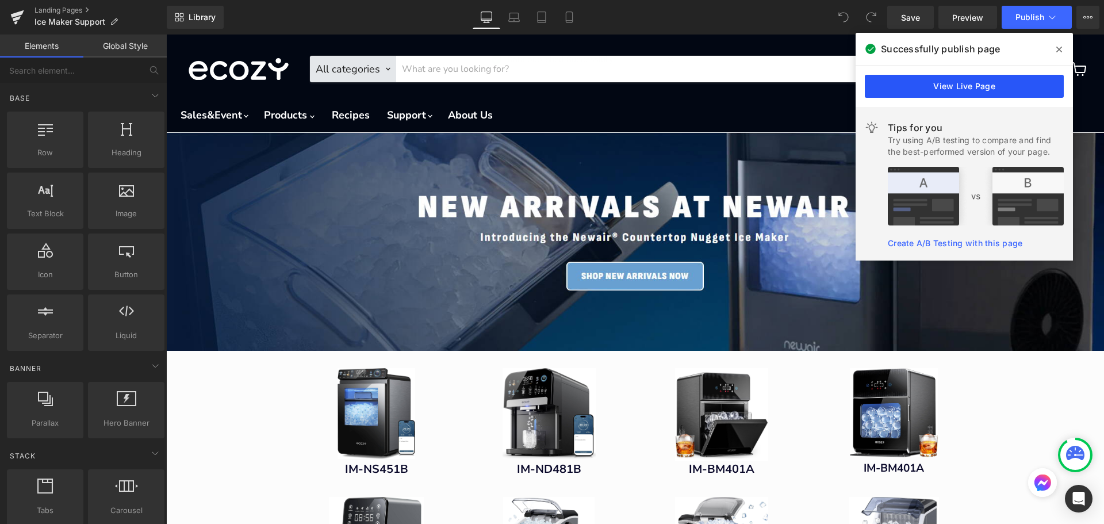
click at [983, 82] on link "View Live Page" at bounding box center [964, 86] width 199 height 23
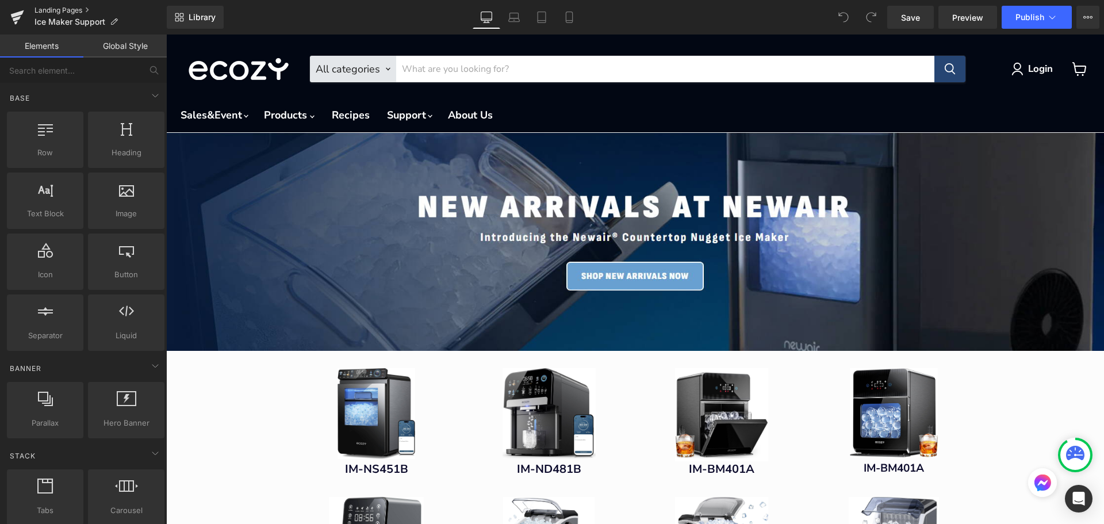
click at [68, 9] on link "Landing Pages" at bounding box center [101, 10] width 132 height 9
